Goal: Task Accomplishment & Management: Manage account settings

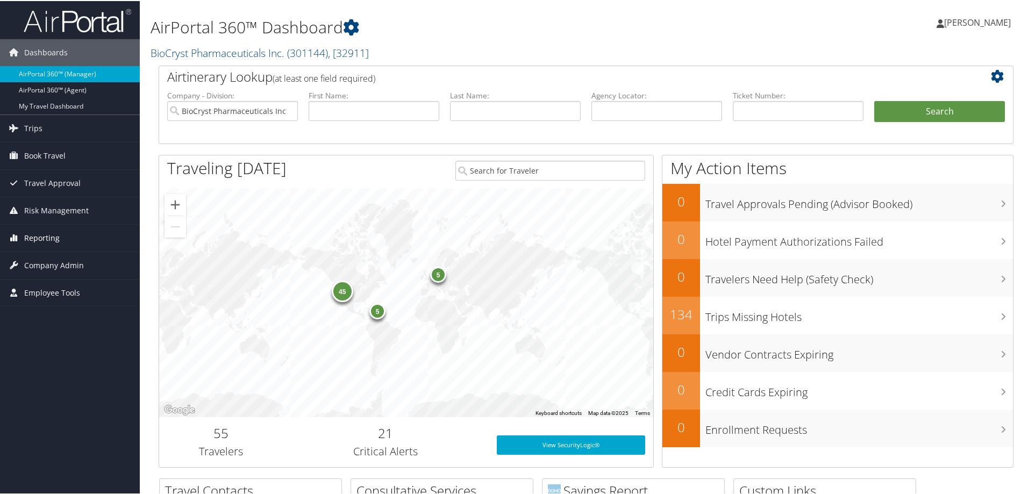
click at [47, 238] on span "Reporting" at bounding box center [41, 237] width 35 height 27
click at [34, 344] on span "Company Admin" at bounding box center [54, 345] width 60 height 27
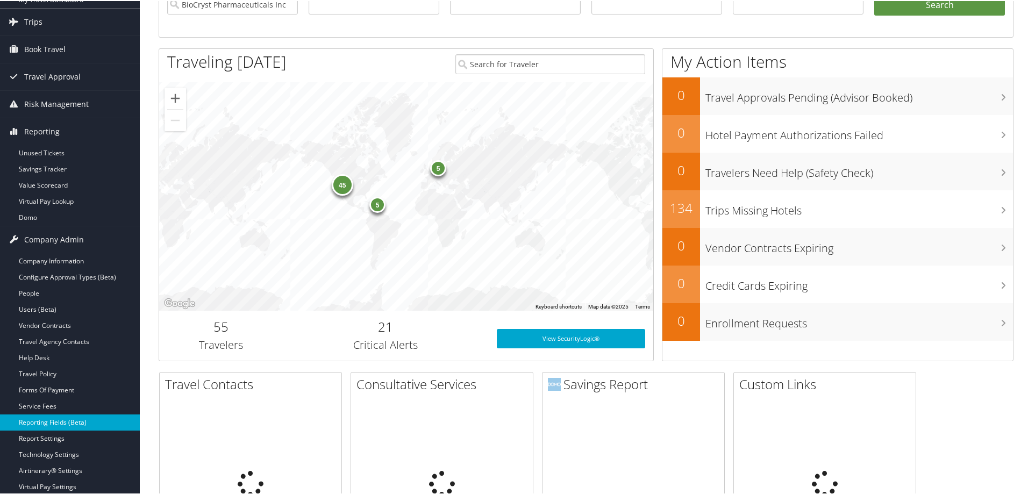
scroll to position [108, 0]
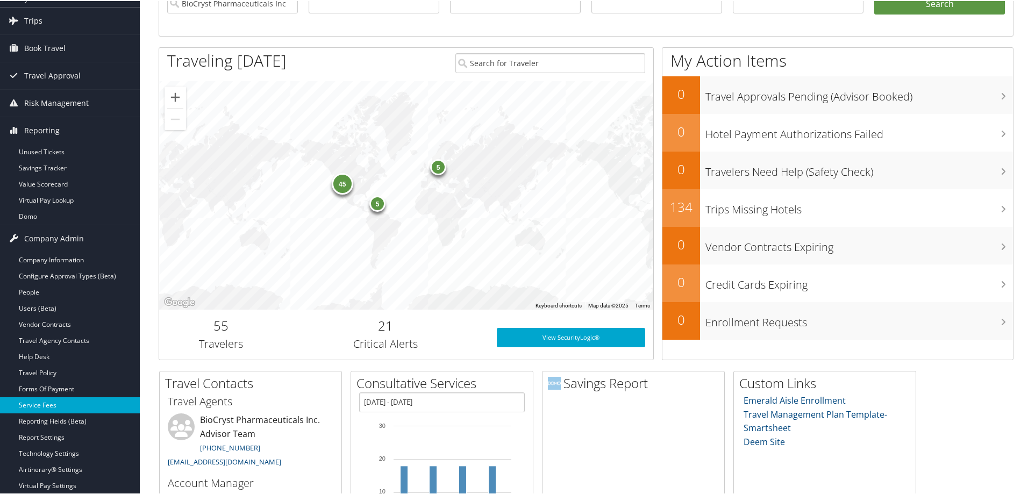
click at [45, 407] on link "Service Fees" at bounding box center [70, 404] width 140 height 16
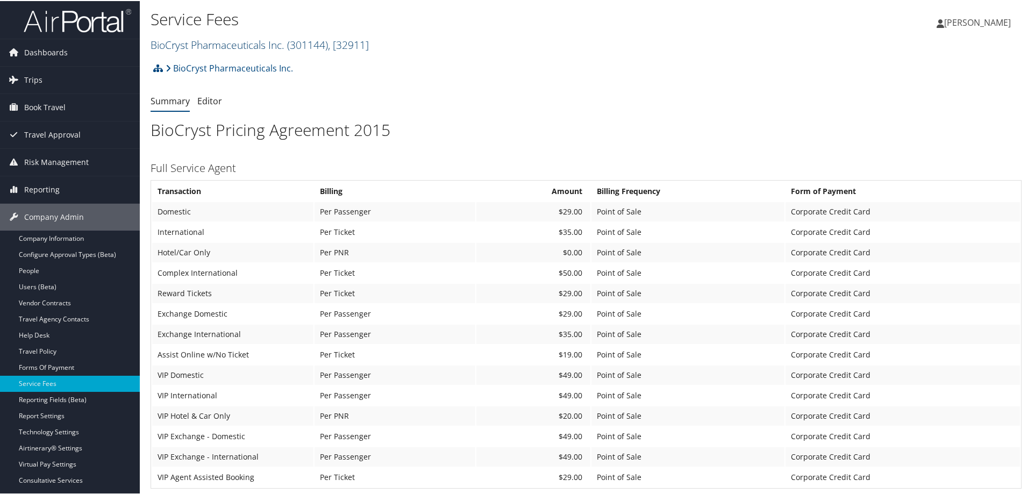
click at [174, 38] on link "BioCryst Pharmaceuticals Inc. ( 301144 ) , [ 32911 ]" at bounding box center [260, 44] width 218 height 15
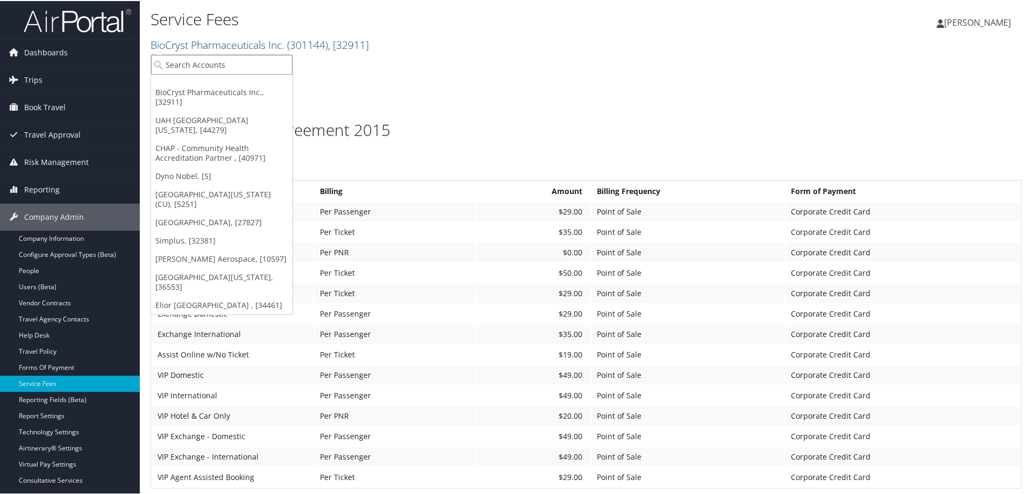
click at [175, 67] on input "search" at bounding box center [221, 64] width 141 height 20
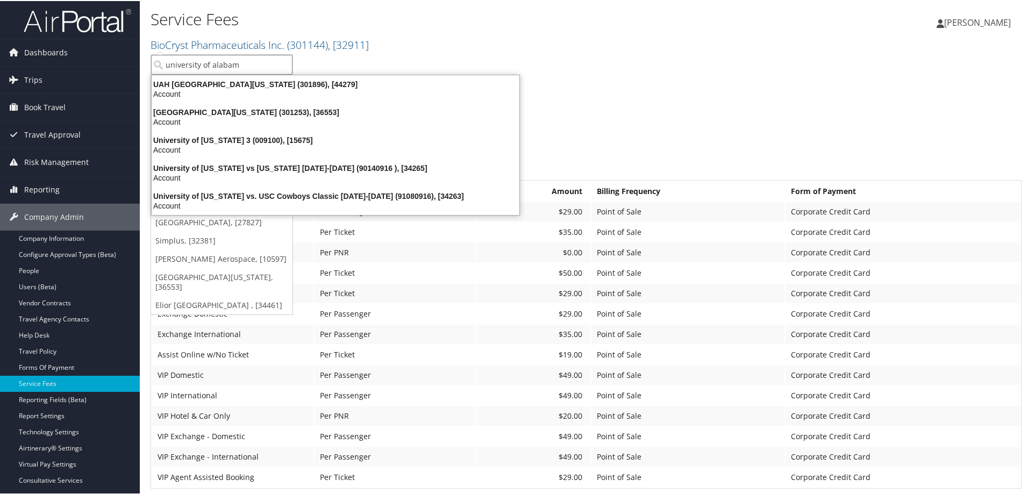
type input "university of alabama"
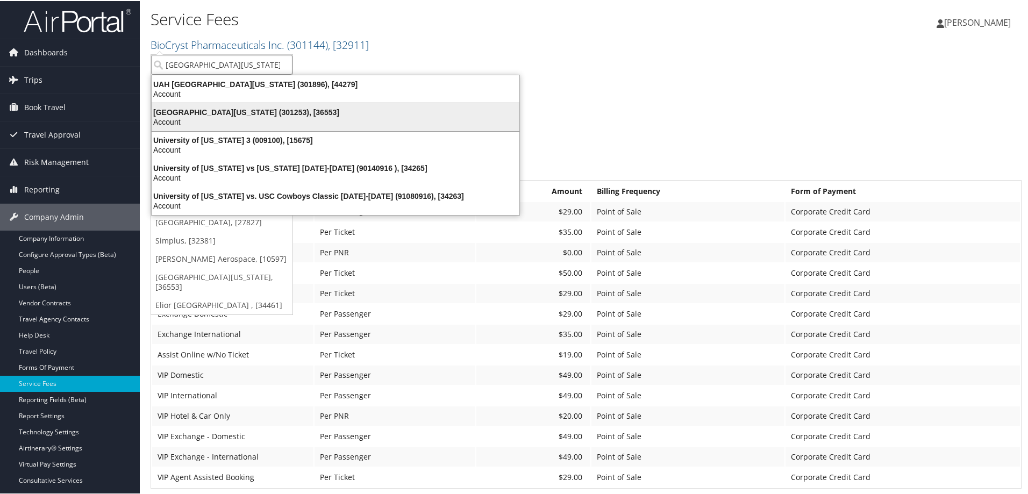
click at [196, 104] on div "University of Alabama (301253), [36553] Account" at bounding box center [335, 116] width 365 height 25
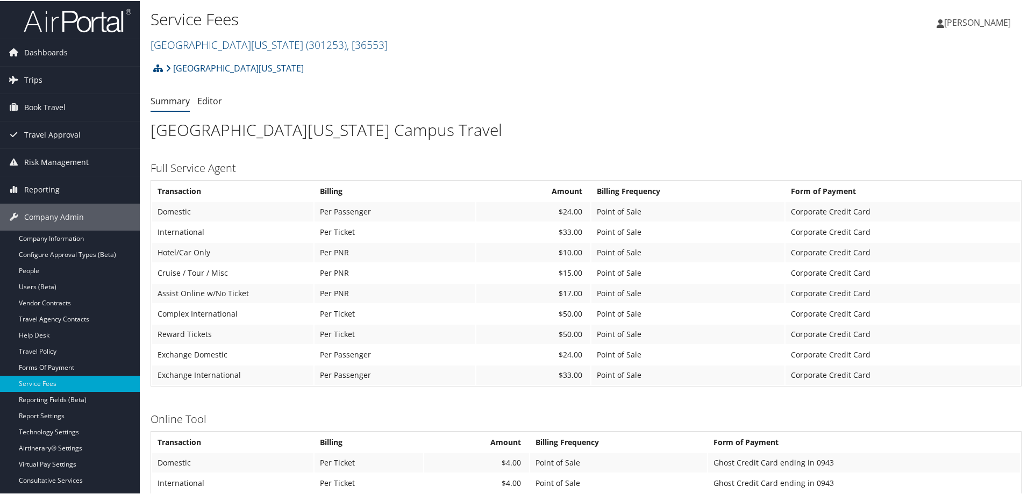
click at [74, 23] on img at bounding box center [78, 19] width 108 height 25
